Goal: Information Seeking & Learning: Learn about a topic

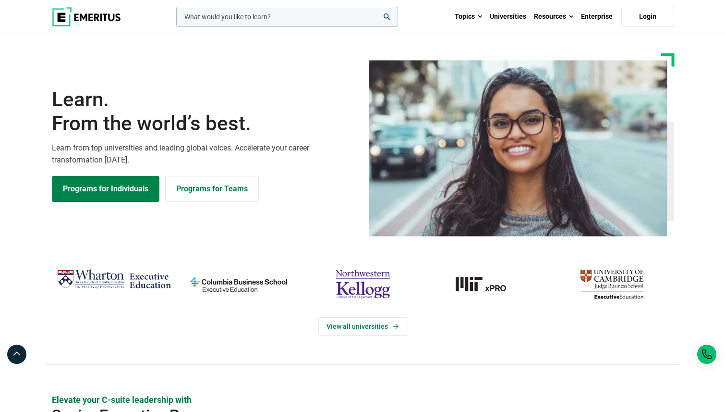
click at [607, 276] on img "cambridge-judge-business-school" at bounding box center [612, 283] width 115 height 37
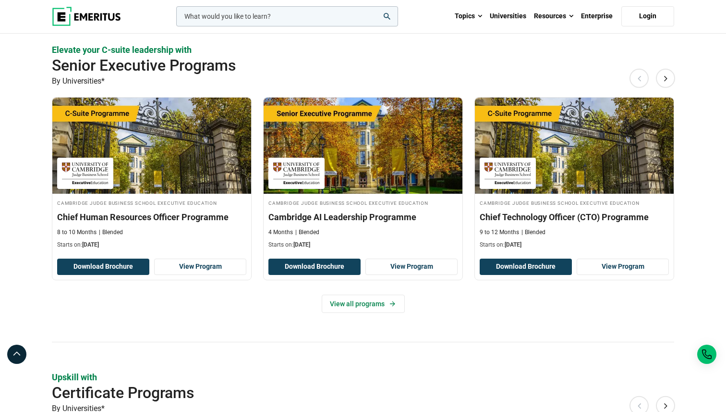
scroll to position [281, 0]
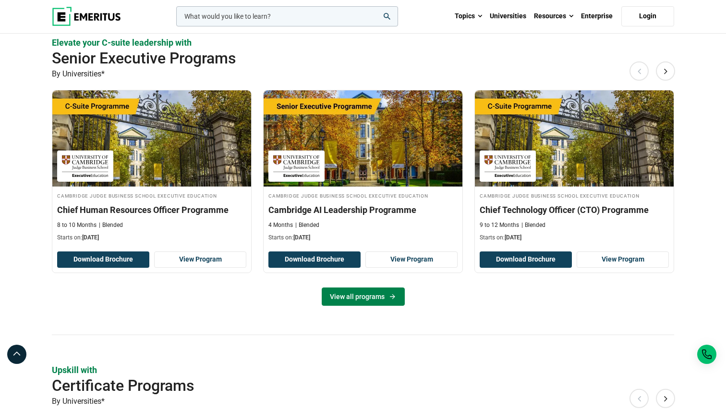
click at [402, 297] on link "View all programs" at bounding box center [363, 296] width 83 height 18
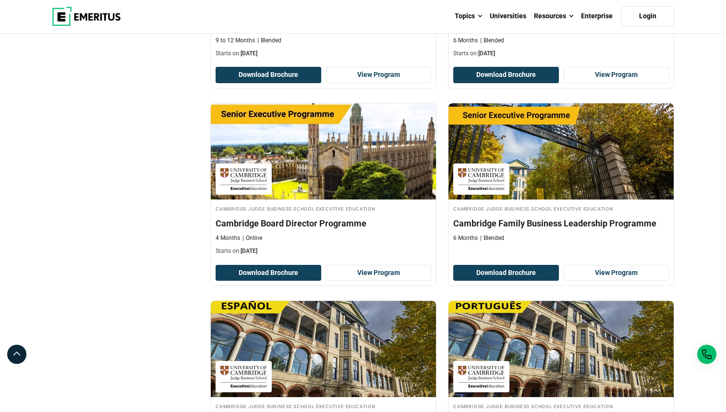
scroll to position [470, 0]
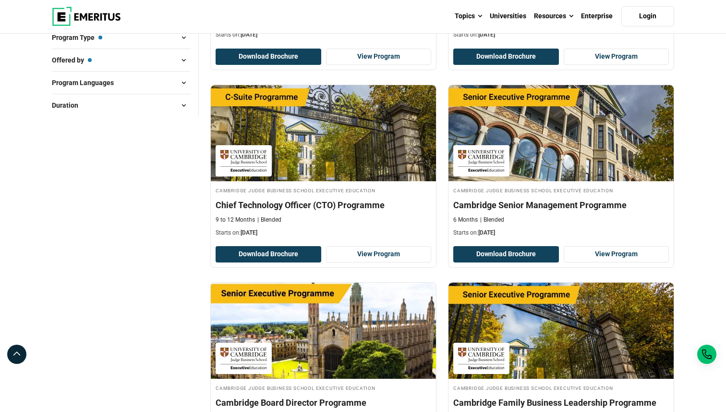
click at [182, 260] on div "Filter 3 Reset all × Cambridge Judge Business School Executive Education × Seni…" at bounding box center [125, 289] width 159 height 862
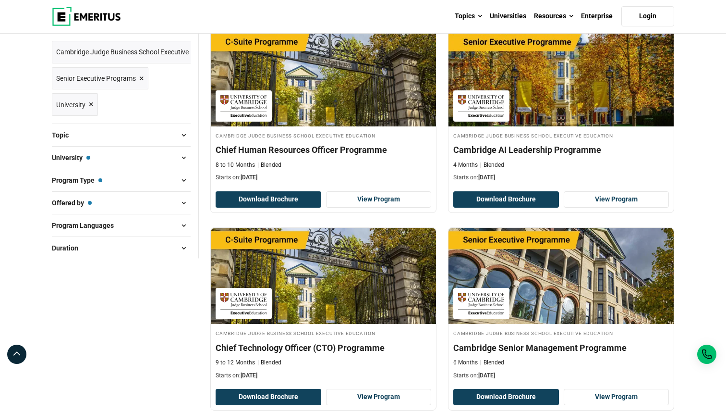
scroll to position [0, 0]
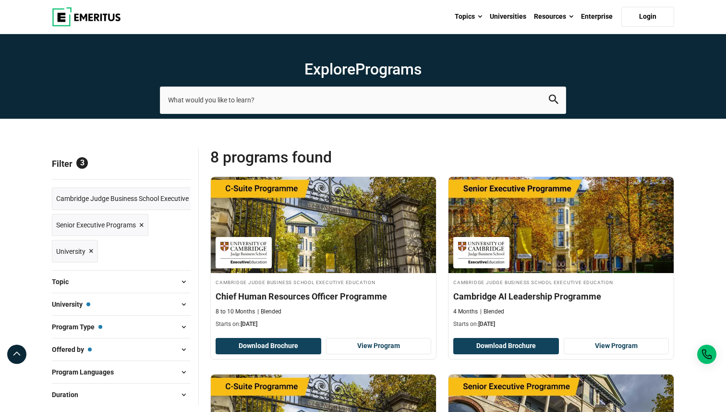
click at [139, 224] on span "Senior Executive Programs ×" at bounding box center [100, 225] width 88 height 14
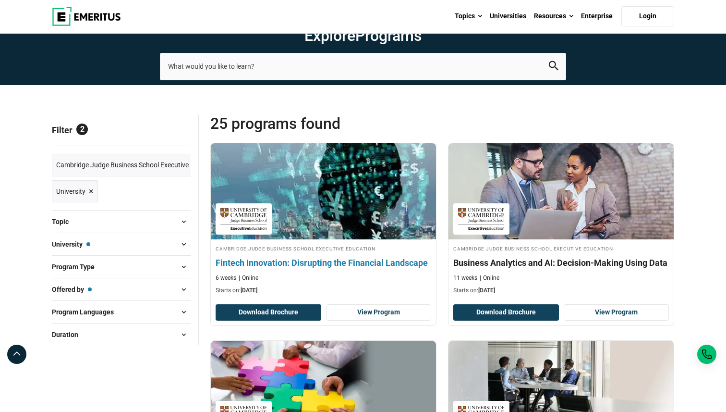
scroll to position [35, 0]
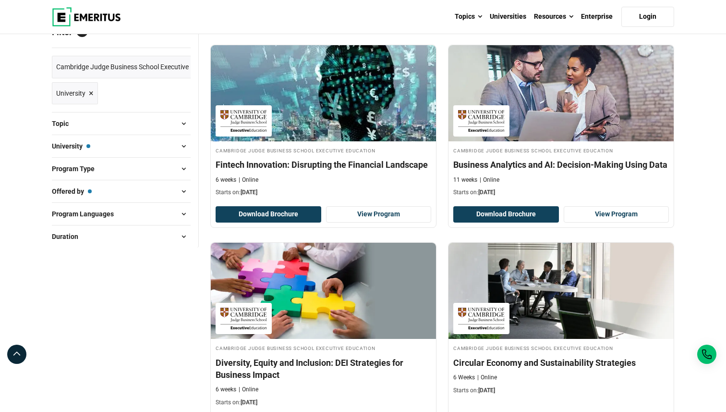
scroll to position [0, 0]
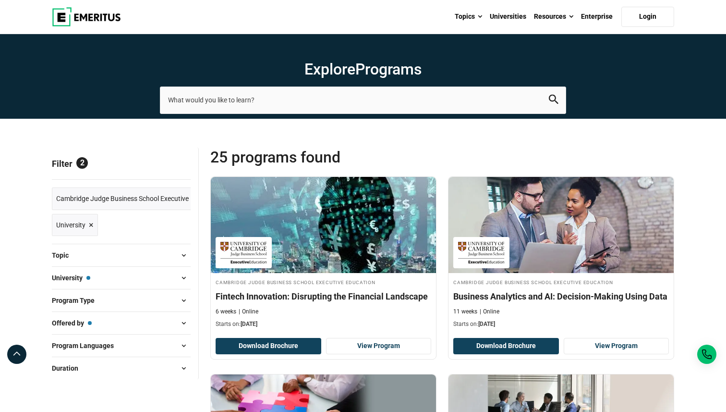
click at [83, 16] on img at bounding box center [86, 16] width 69 height 19
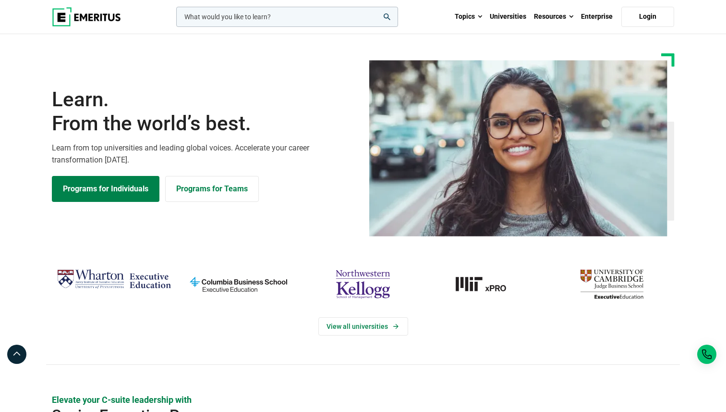
click at [262, 281] on img "columbia-business-school" at bounding box center [238, 283] width 115 height 37
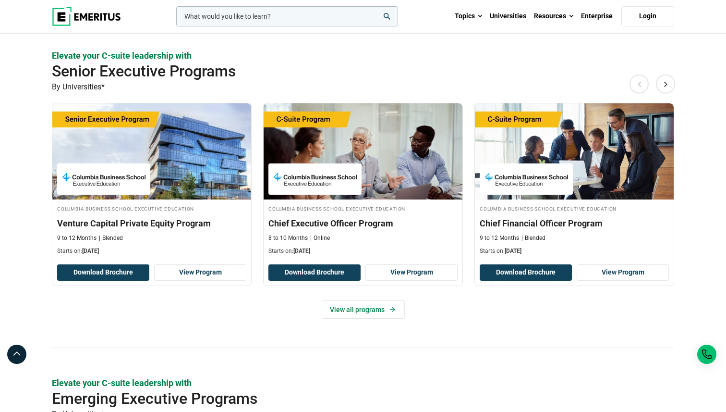
scroll to position [546, 0]
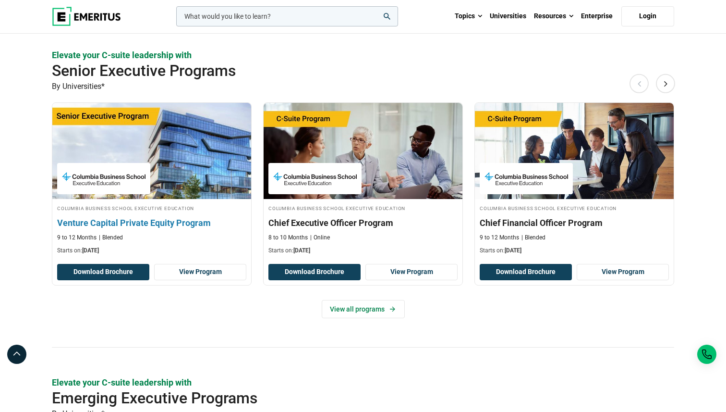
click at [186, 225] on h3 "Venture Capital Private Equity Program" at bounding box center [151, 223] width 189 height 12
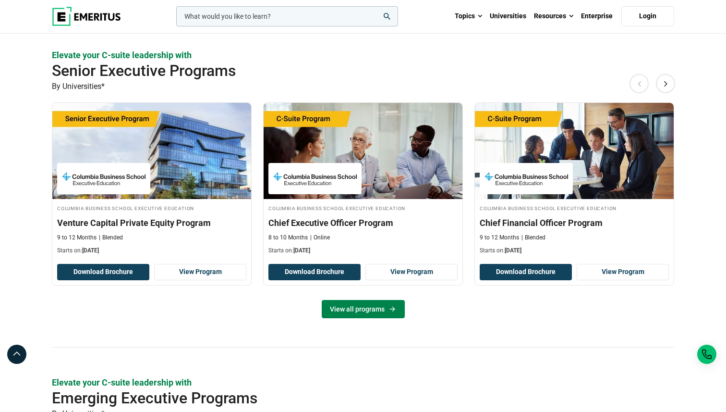
click at [391, 314] on link "View all programs" at bounding box center [363, 309] width 83 height 18
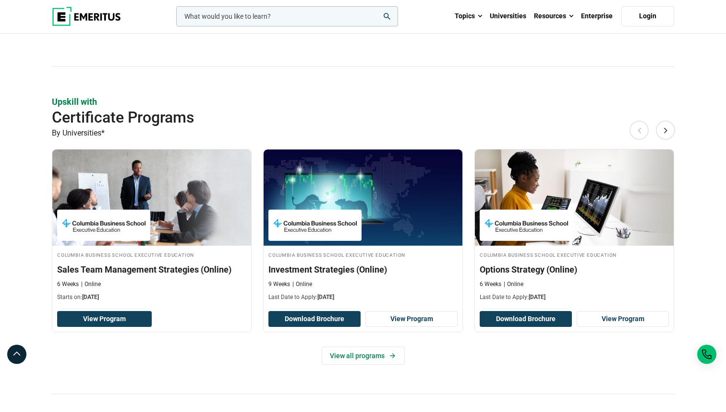
scroll to position [1149, 0]
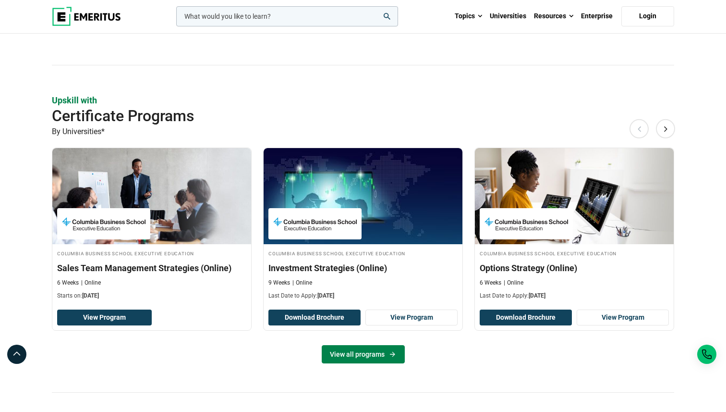
click at [370, 354] on link "View all programs" at bounding box center [363, 354] width 83 height 18
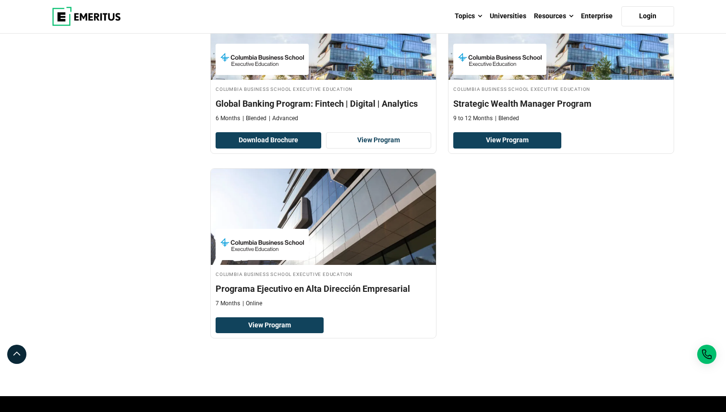
scroll to position [997, 0]
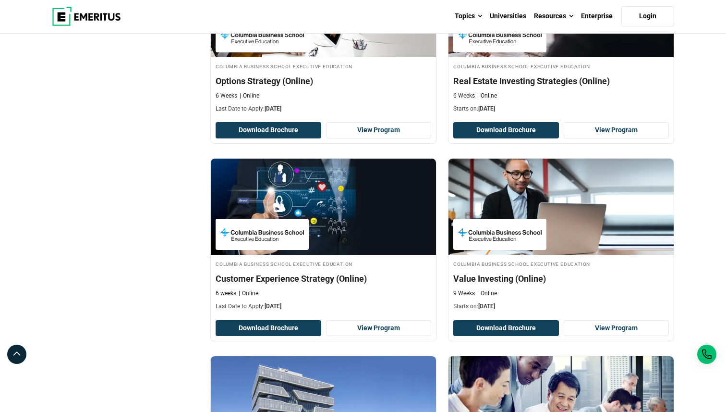
scroll to position [2098, 0]
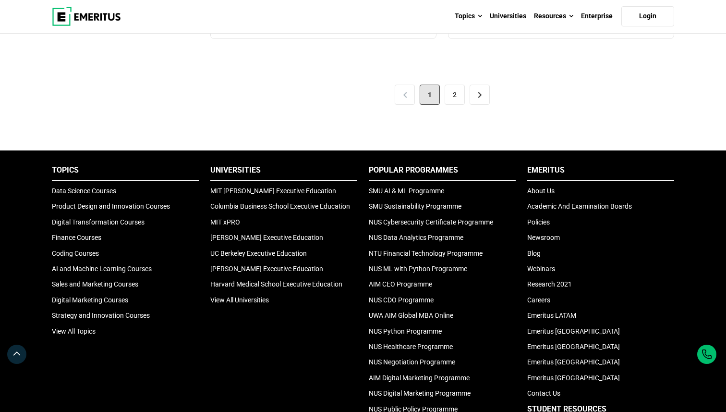
click at [271, 104] on div "< 1 2 >" at bounding box center [442, 95] width 464 height 54
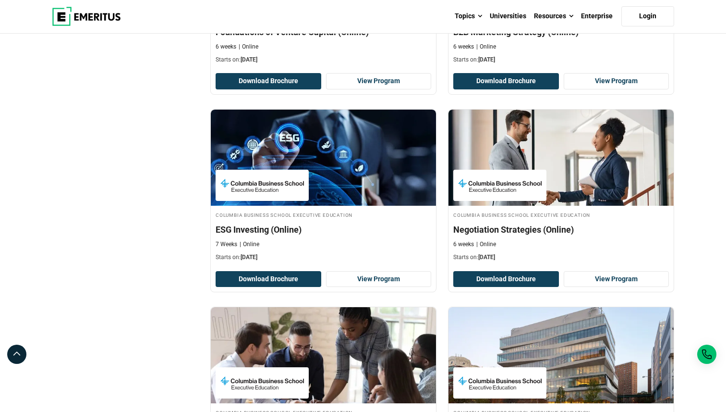
scroll to position [1372, 0]
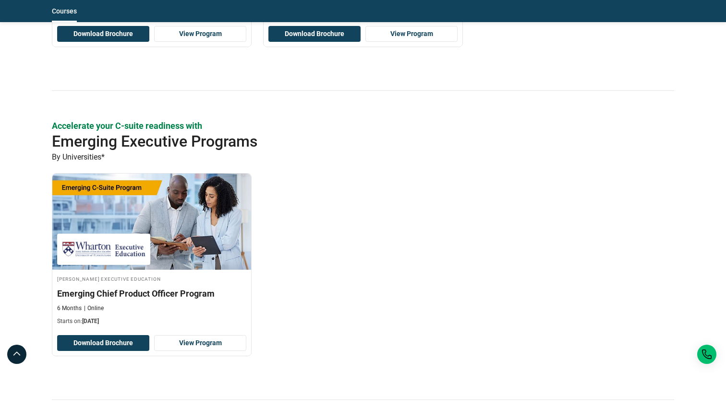
scroll to position [683, 0]
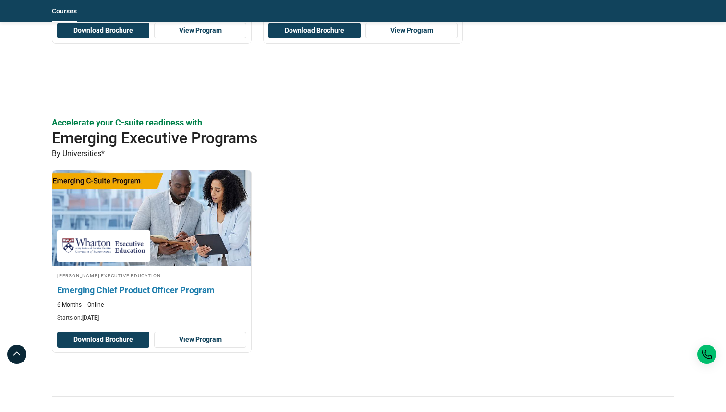
click at [98, 295] on h3 "Emerging Chief Product Officer Program" at bounding box center [151, 290] width 189 height 12
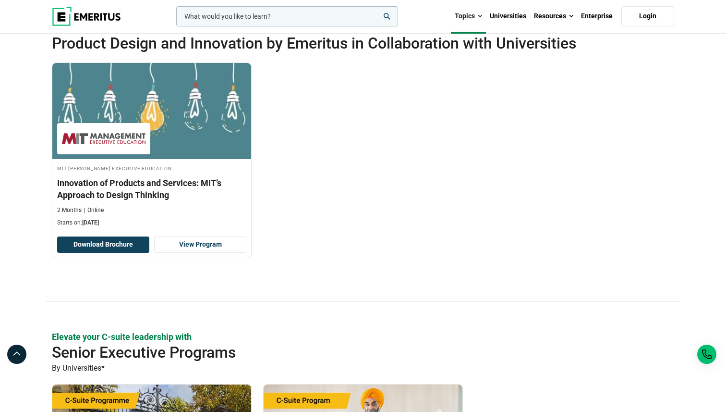
scroll to position [195, 0]
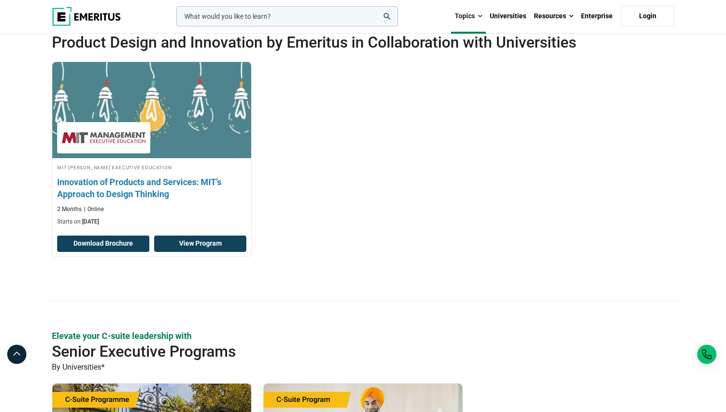
click at [166, 244] on link "View Program" at bounding box center [200, 243] width 92 height 16
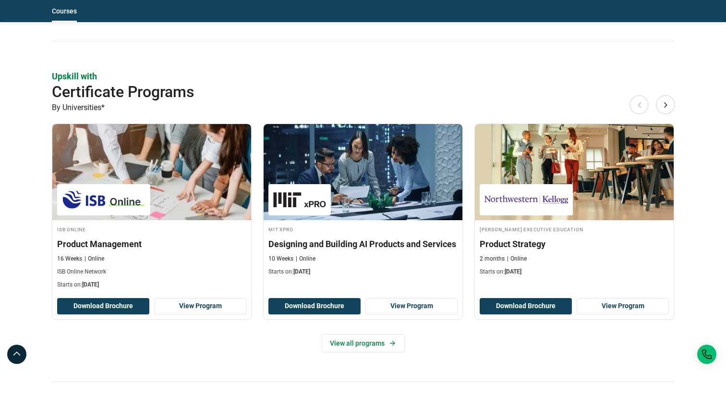
scroll to position [1031, 0]
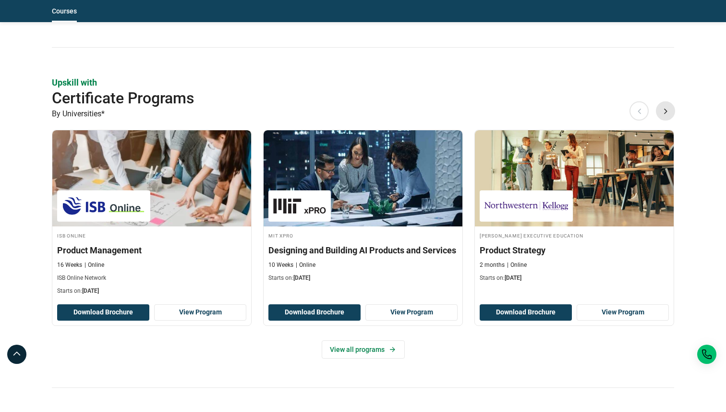
click at [672, 107] on button "Next" at bounding box center [665, 110] width 19 height 19
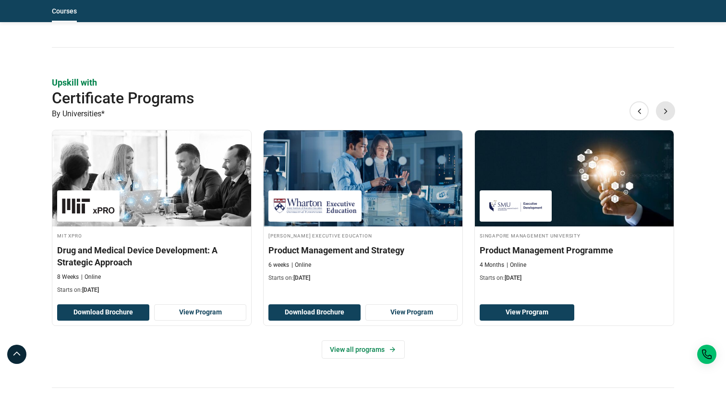
click at [663, 108] on button "Next" at bounding box center [665, 110] width 19 height 19
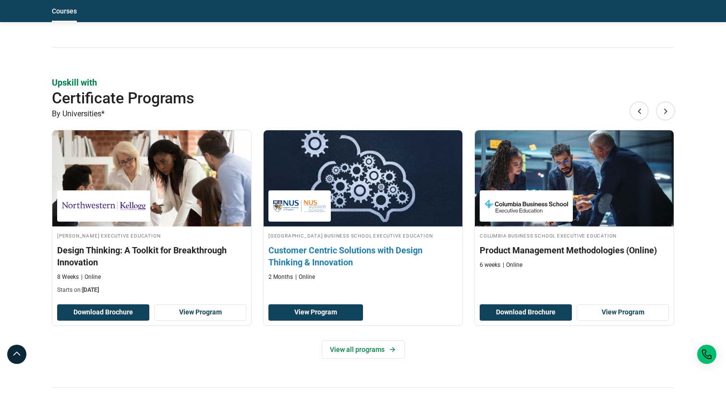
click at [318, 267] on h3 "Customer Centric Solutions with Design Thinking & Innovation" at bounding box center [363, 256] width 189 height 24
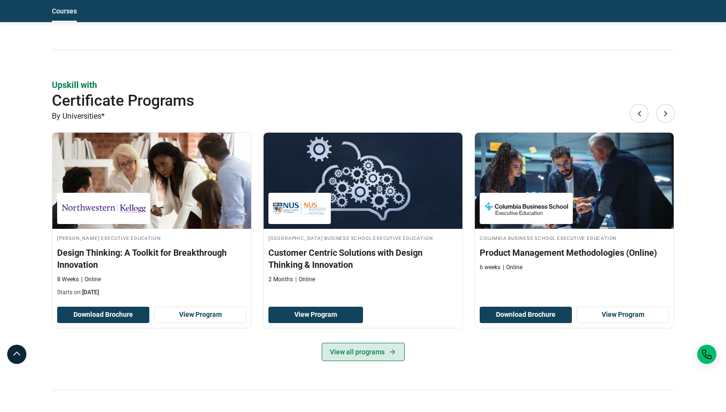
scroll to position [1025, 0]
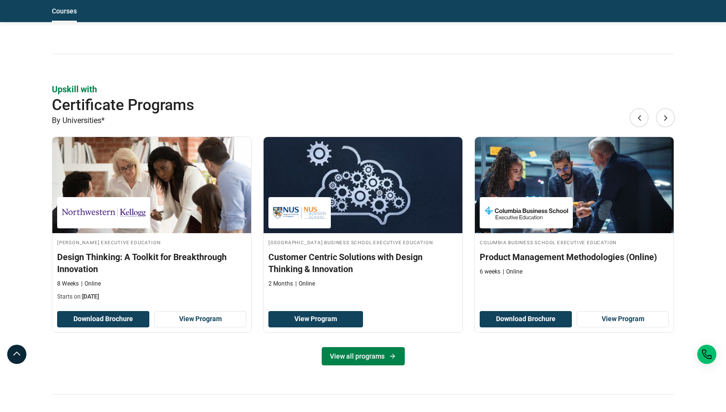
click at [382, 354] on link "View all programs" at bounding box center [363, 356] width 83 height 18
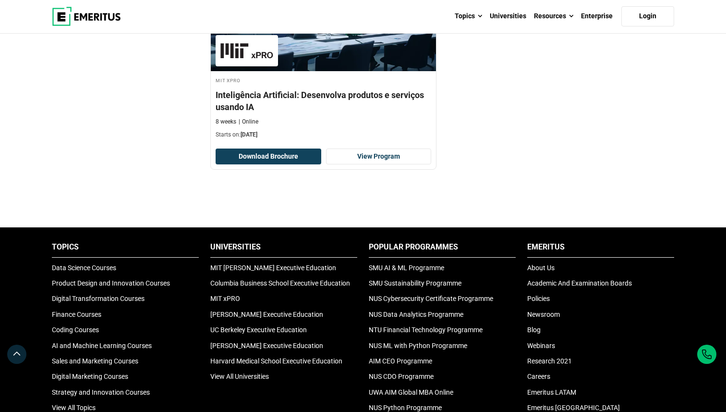
scroll to position [1421, 0]
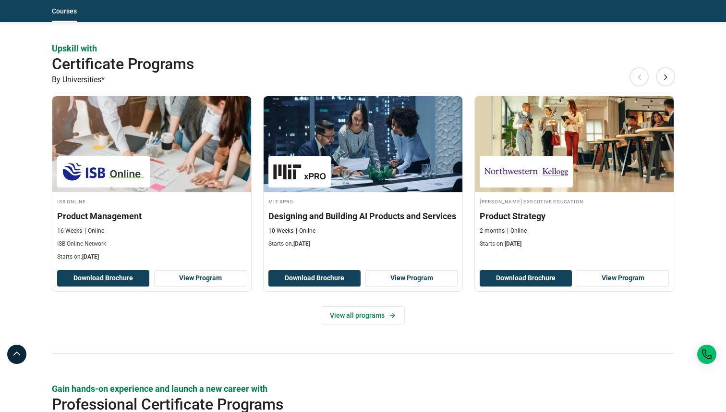
scroll to position [1069, 0]
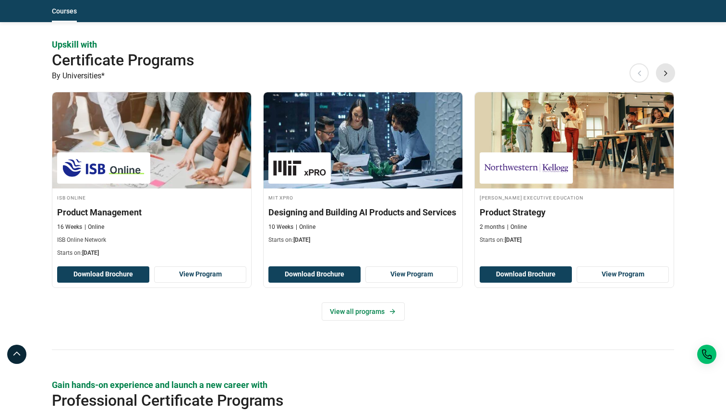
click at [670, 77] on button "Next" at bounding box center [665, 72] width 19 height 19
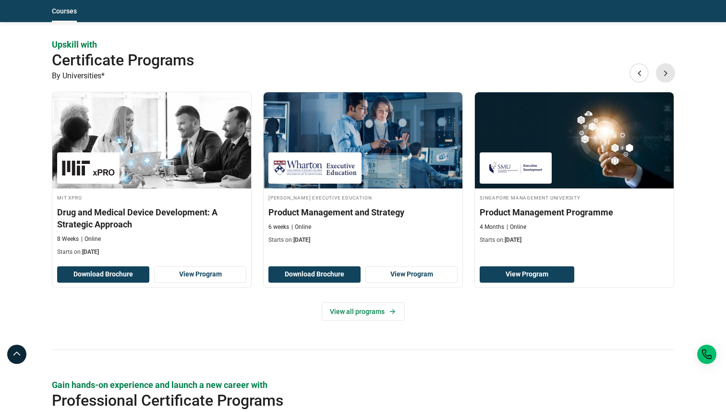
click at [670, 77] on button "Next" at bounding box center [665, 72] width 19 height 19
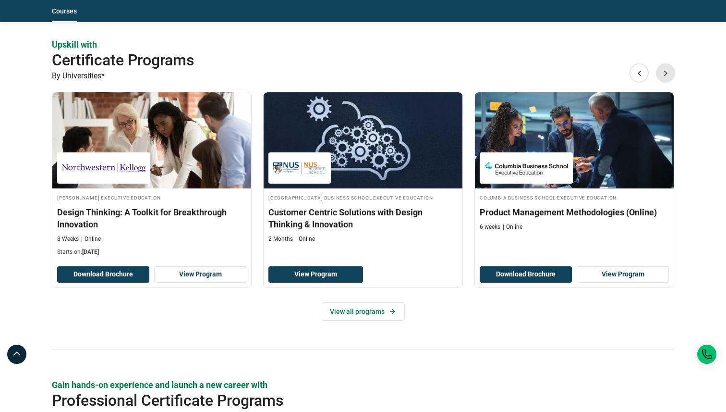
click at [670, 77] on button "Next" at bounding box center [665, 72] width 19 height 19
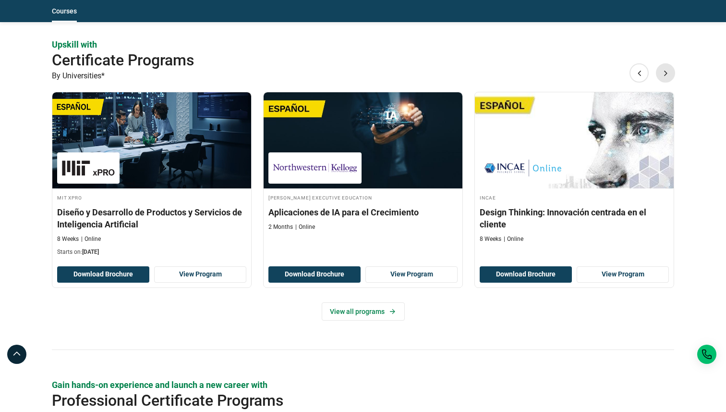
click at [670, 77] on button "Next" at bounding box center [665, 72] width 19 height 19
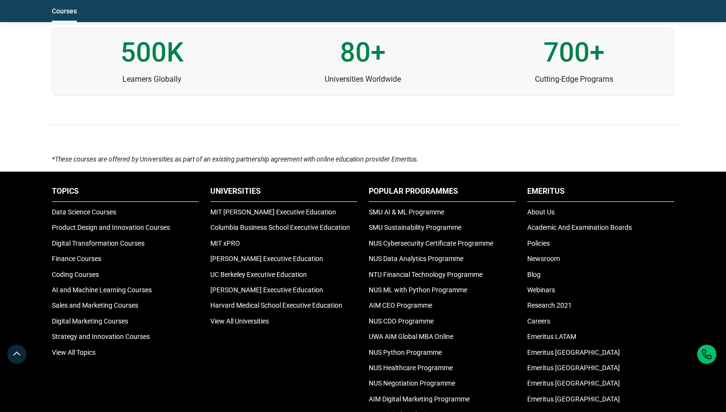
scroll to position [2272, 0]
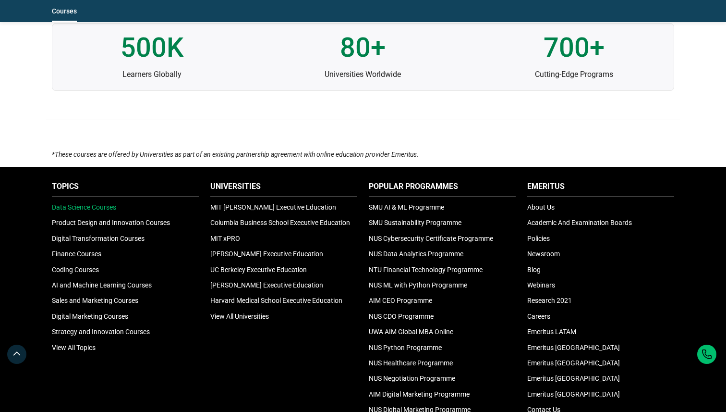
click at [93, 208] on link "Data Science Courses" at bounding box center [84, 207] width 64 height 8
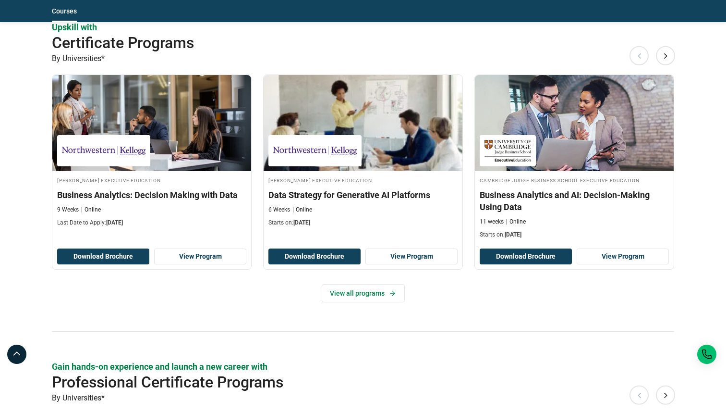
scroll to position [779, 0]
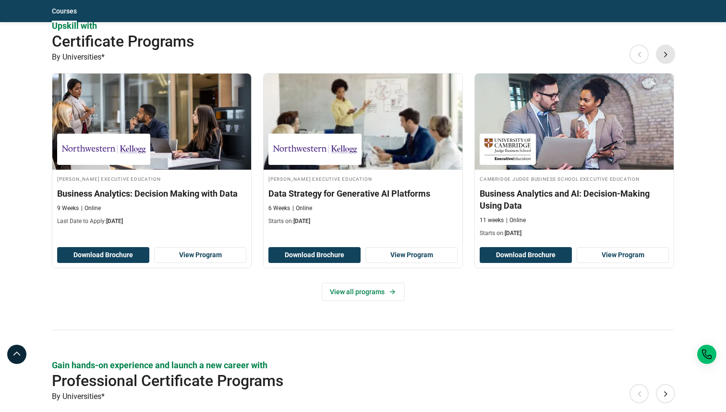
click at [667, 52] on button "Next" at bounding box center [665, 54] width 19 height 19
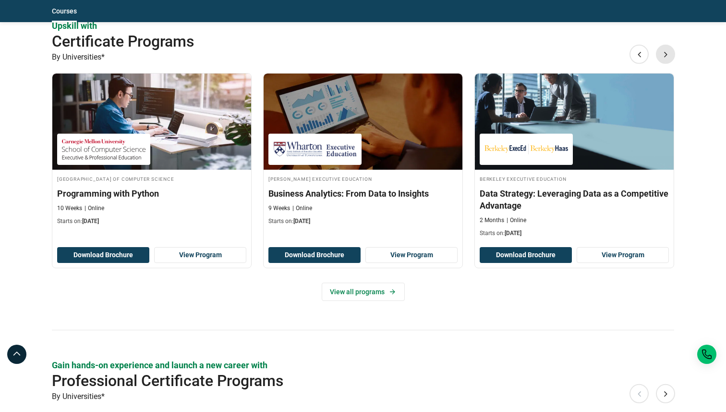
click at [667, 51] on button "Next" at bounding box center [665, 54] width 19 height 19
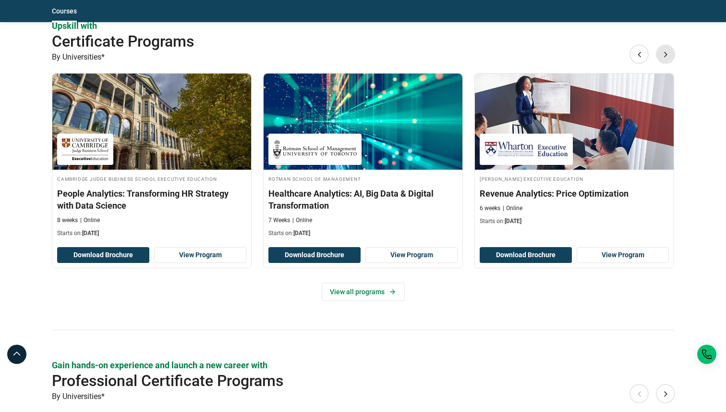
click at [668, 52] on button "Next" at bounding box center [665, 54] width 19 height 19
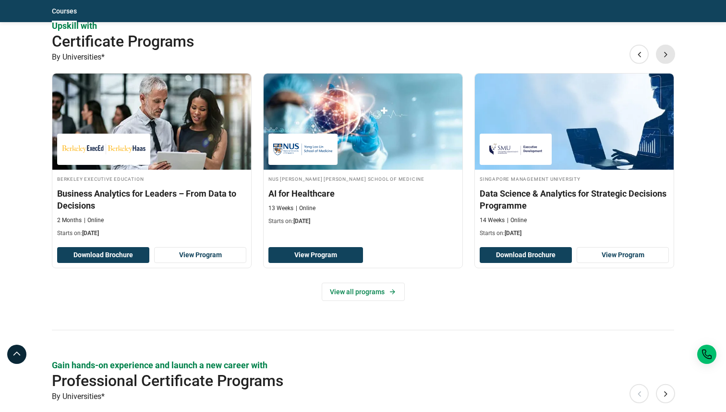
click at [668, 52] on button "Next" at bounding box center [665, 54] width 19 height 19
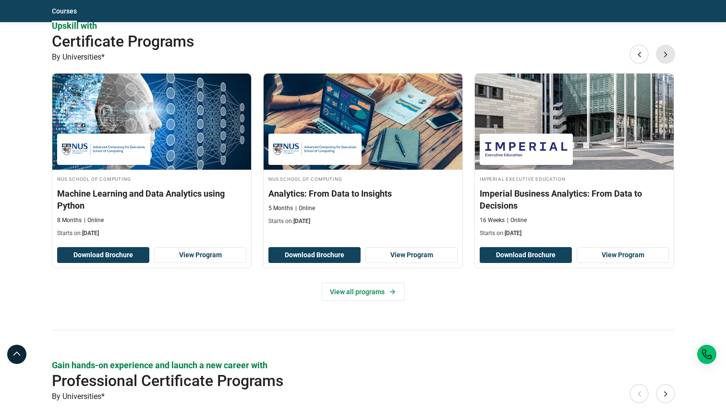
click at [668, 52] on button "Next" at bounding box center [665, 54] width 19 height 19
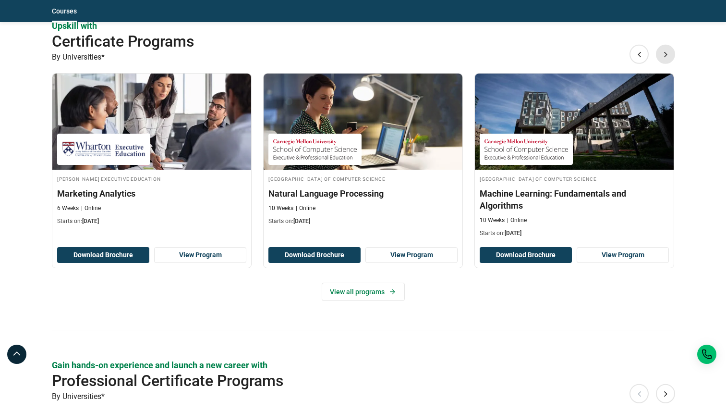
click at [668, 52] on button "Next" at bounding box center [665, 54] width 19 height 19
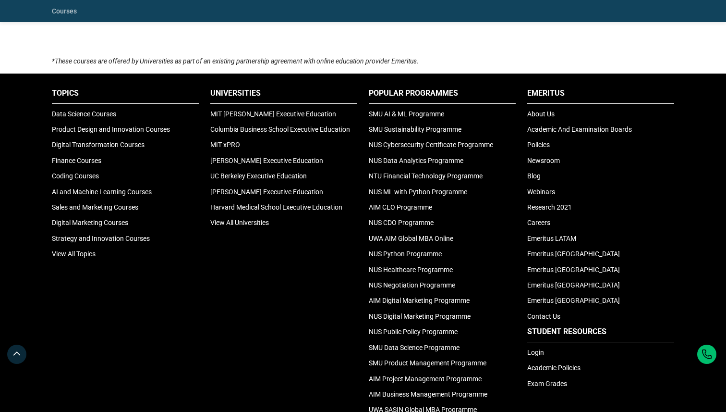
scroll to position [2061, 0]
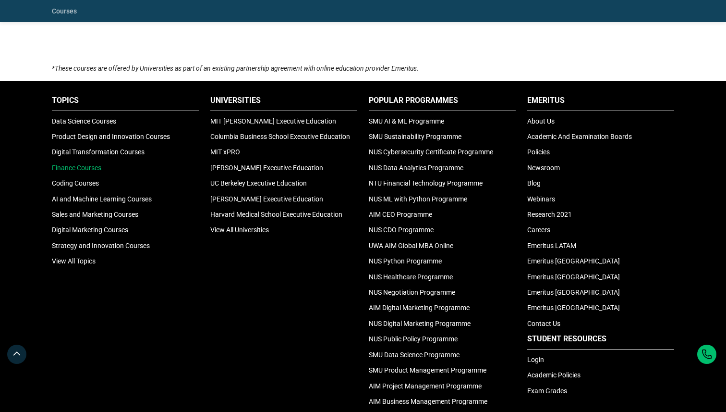
click at [81, 164] on link "Finance Courses" at bounding box center [76, 168] width 49 height 8
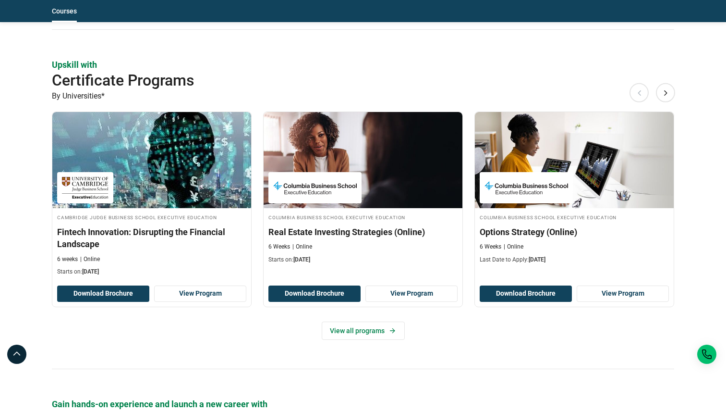
scroll to position [787, 0]
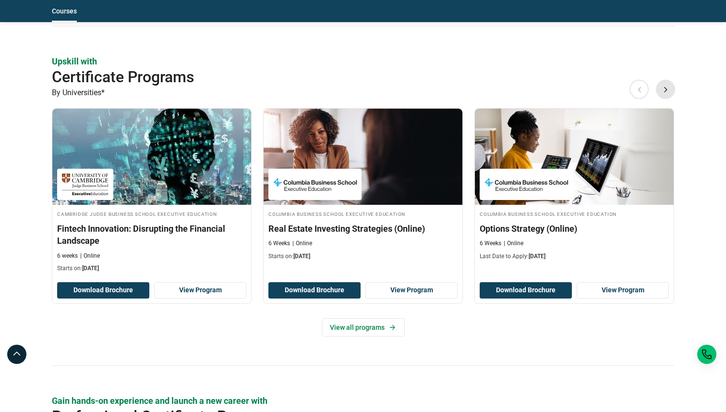
click at [664, 96] on button "Next" at bounding box center [665, 89] width 19 height 19
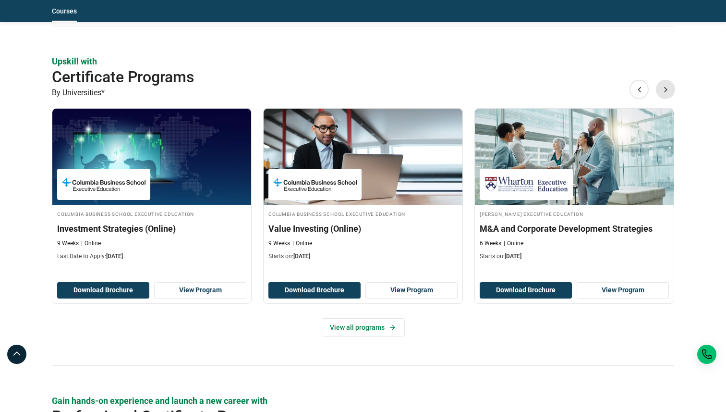
click at [664, 96] on button "Next" at bounding box center [665, 89] width 19 height 19
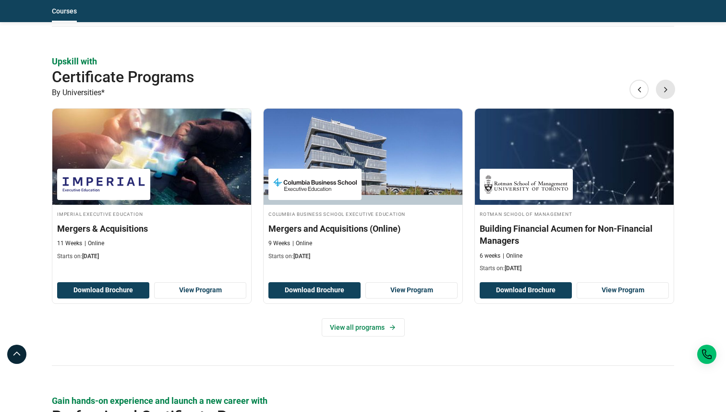
click at [664, 96] on button "Next" at bounding box center [665, 89] width 19 height 19
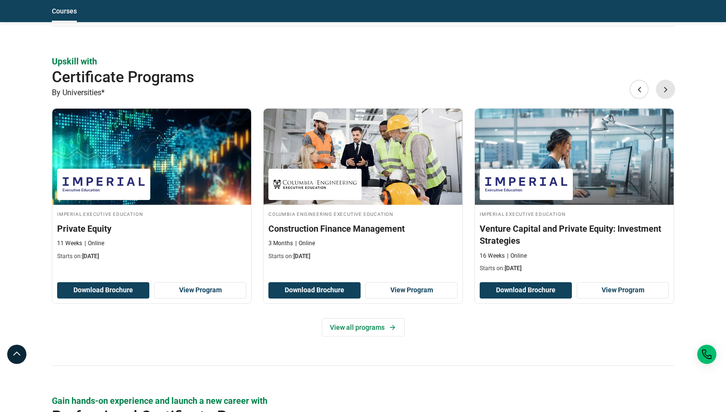
click at [666, 97] on button "Next" at bounding box center [665, 89] width 19 height 19
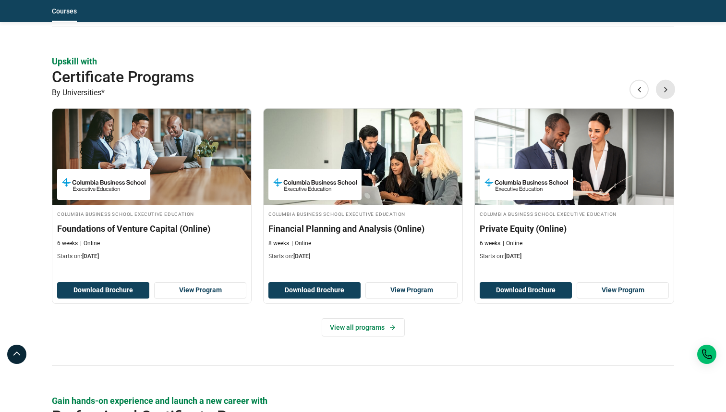
click at [667, 97] on button "Next" at bounding box center [665, 89] width 19 height 19
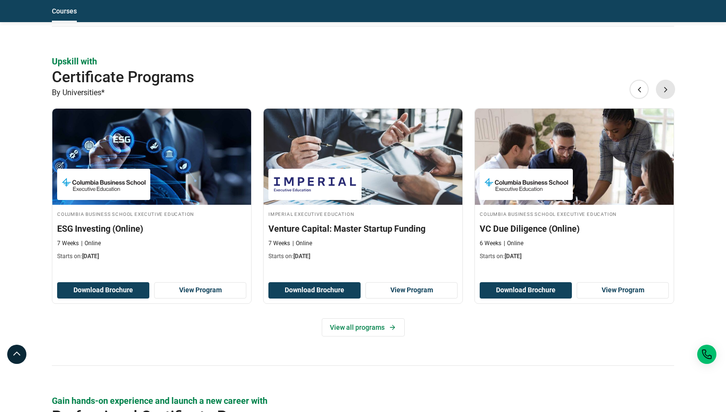
click at [667, 97] on button "Next" at bounding box center [665, 89] width 19 height 19
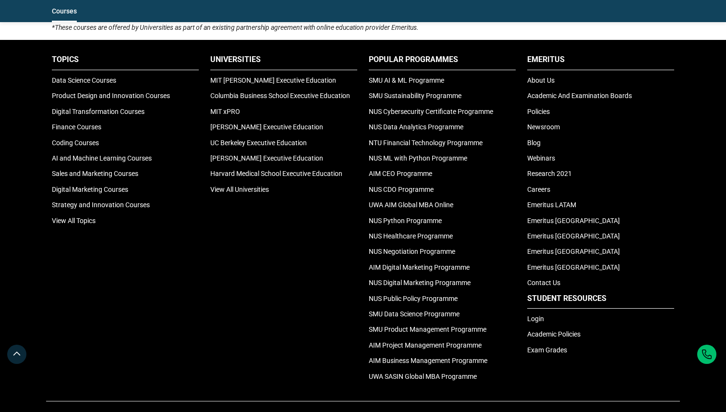
scroll to position [2128, 0]
